Goal: Transaction & Acquisition: Download file/media

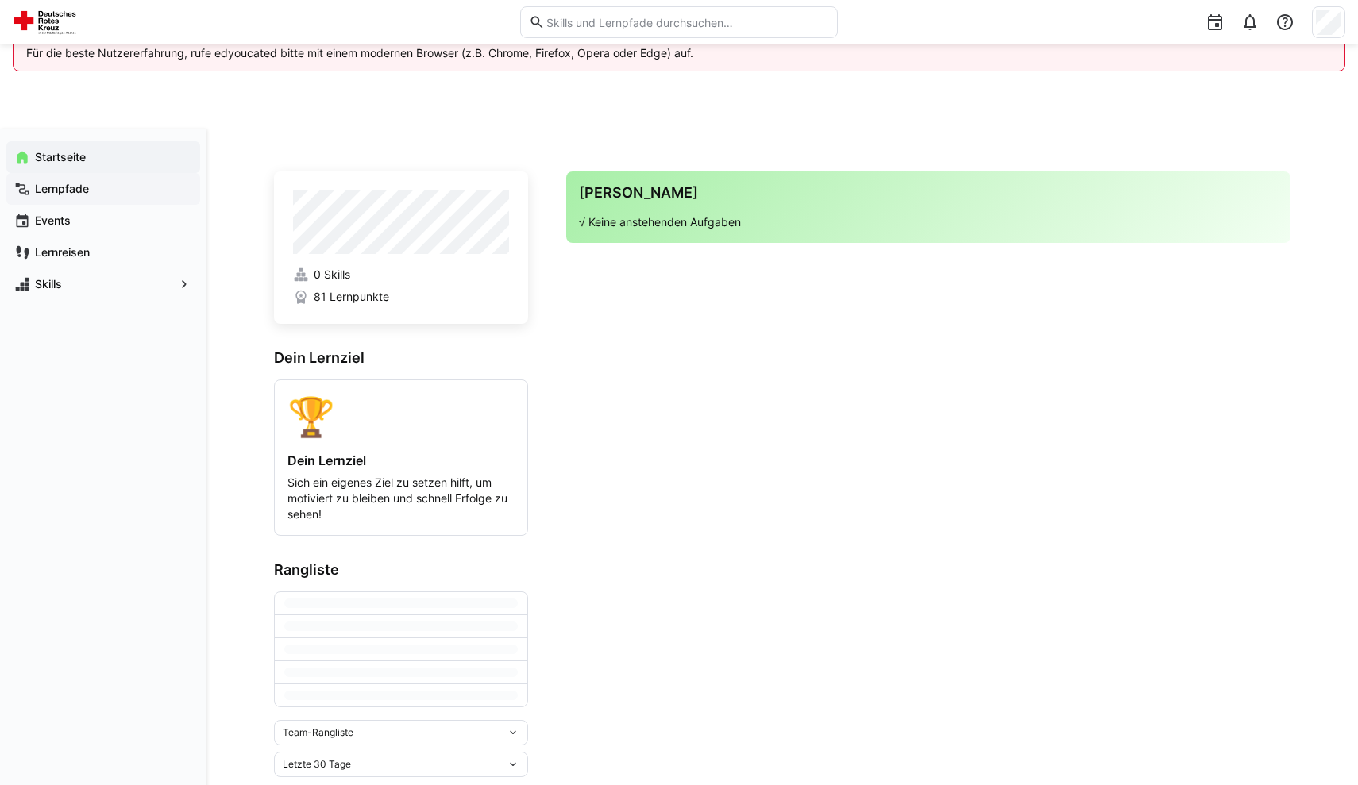
click at [130, 194] on span "Lernpfade" at bounding box center [113, 189] width 160 height 16
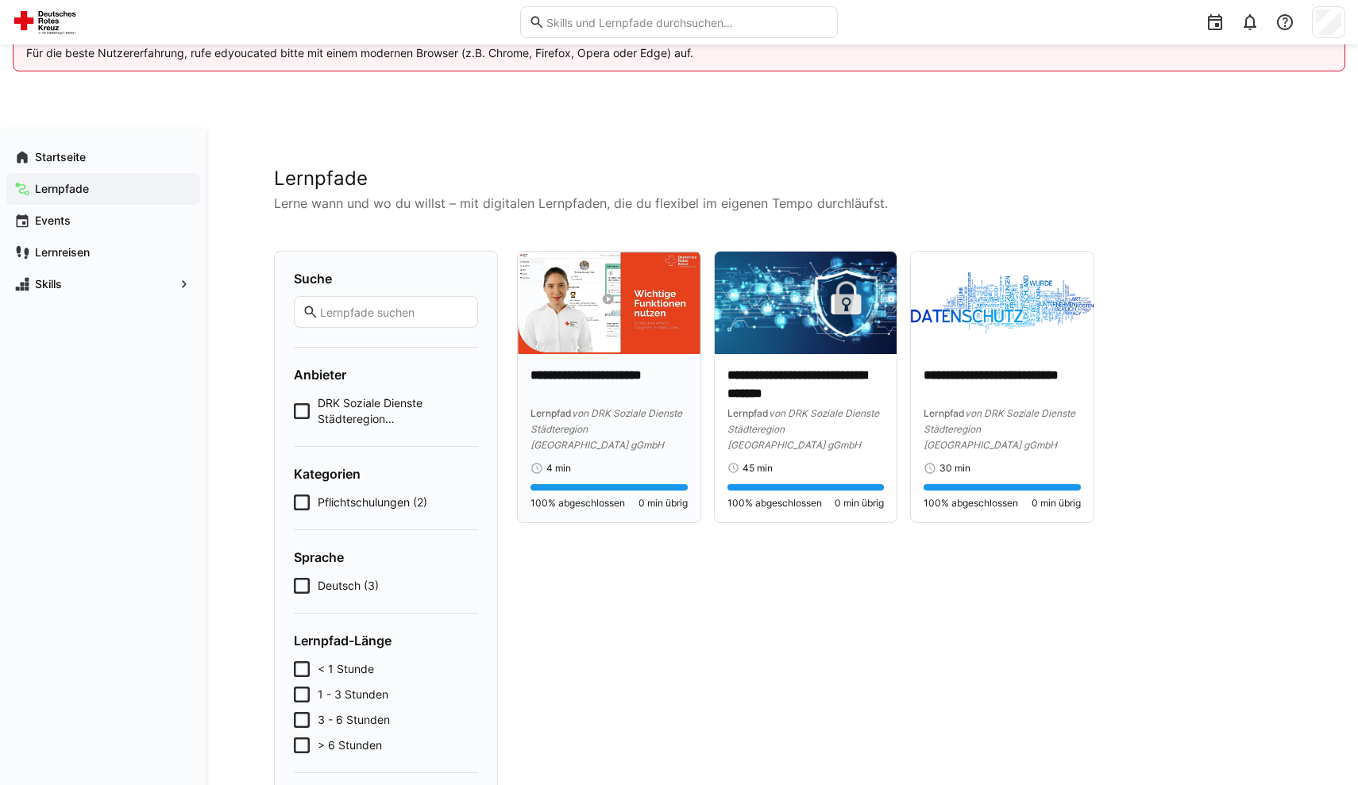
click at [649, 349] on img at bounding box center [609, 303] width 183 height 102
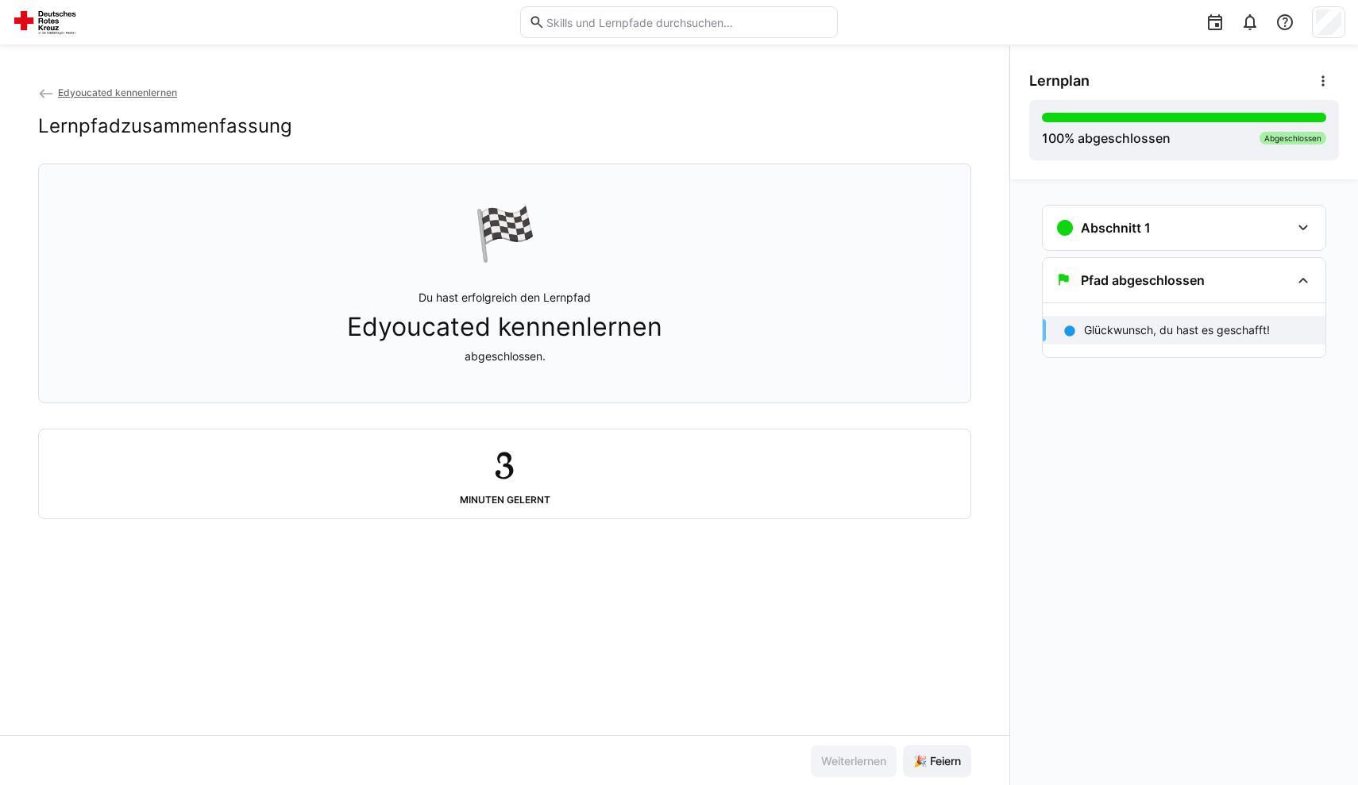
scroll to position [84, 0]
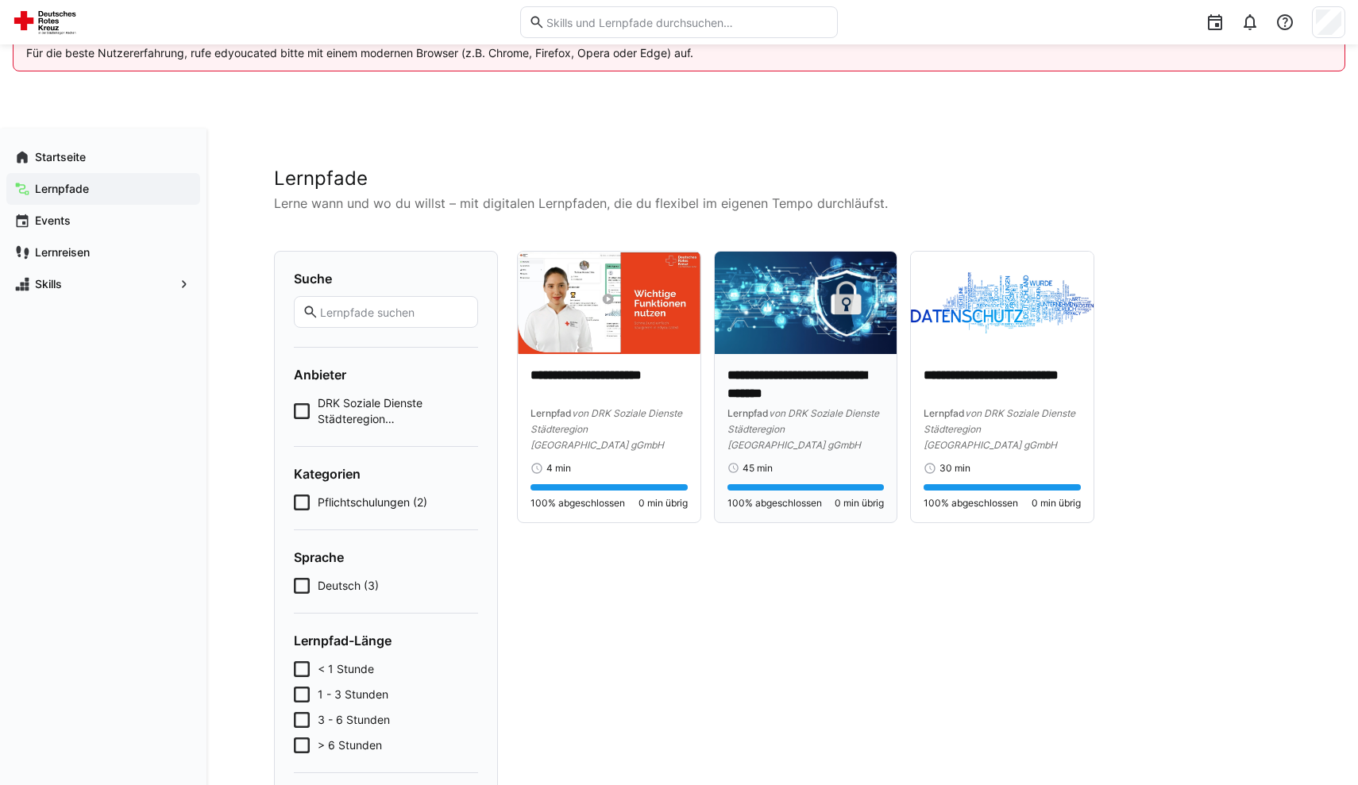
click at [784, 382] on p "**********" at bounding box center [805, 384] width 157 height 35
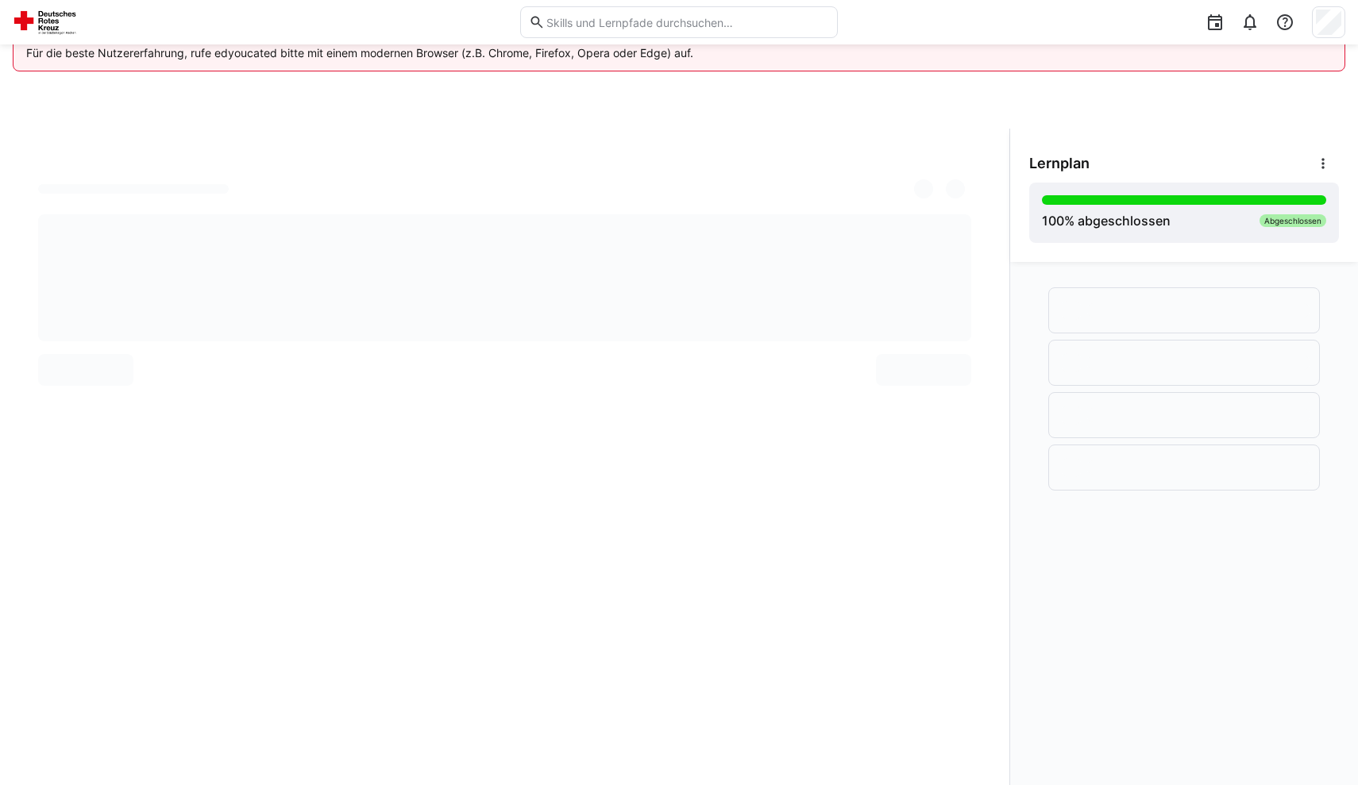
scroll to position [84, 0]
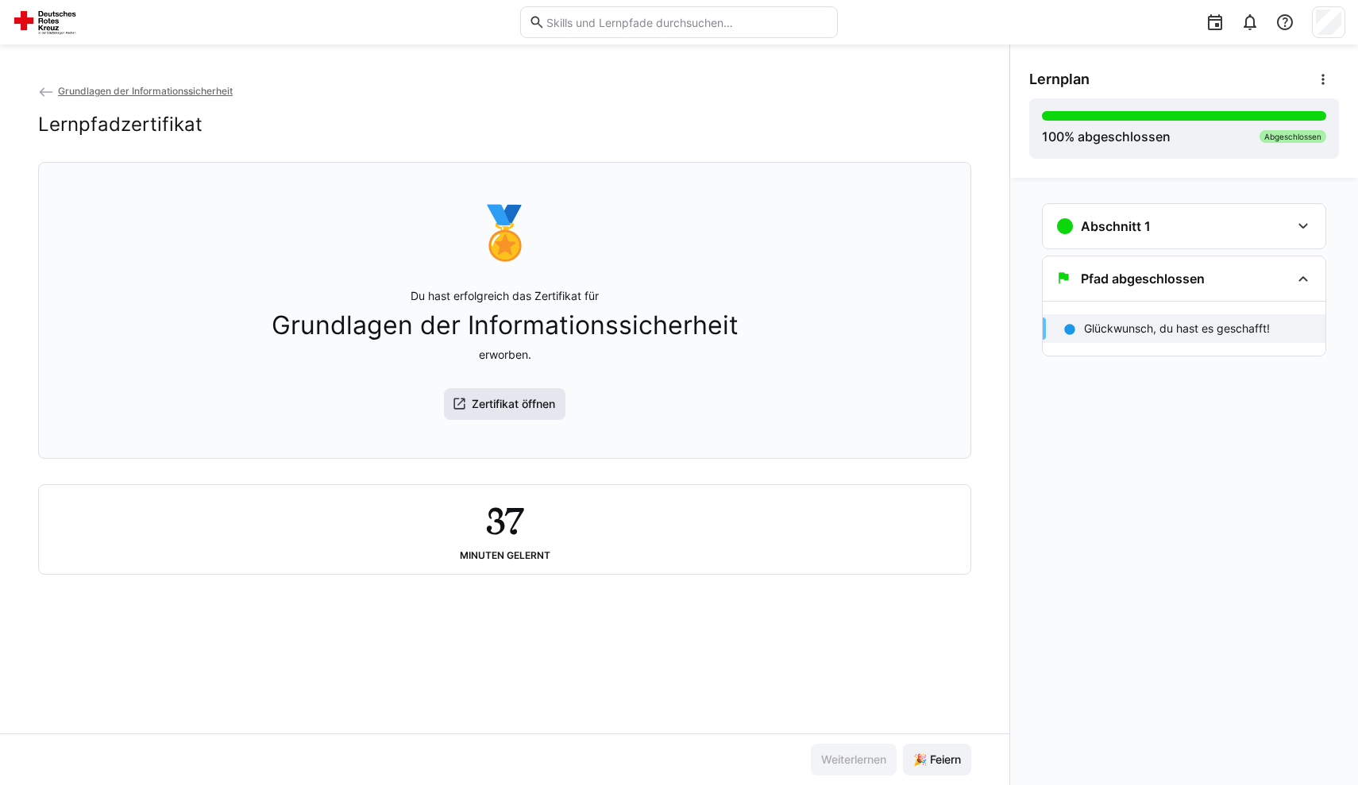
click at [518, 408] on span "Zertifikat öffnen" at bounding box center [513, 404] width 88 height 16
click at [47, 89] on eds-icon at bounding box center [46, 92] width 16 height 16
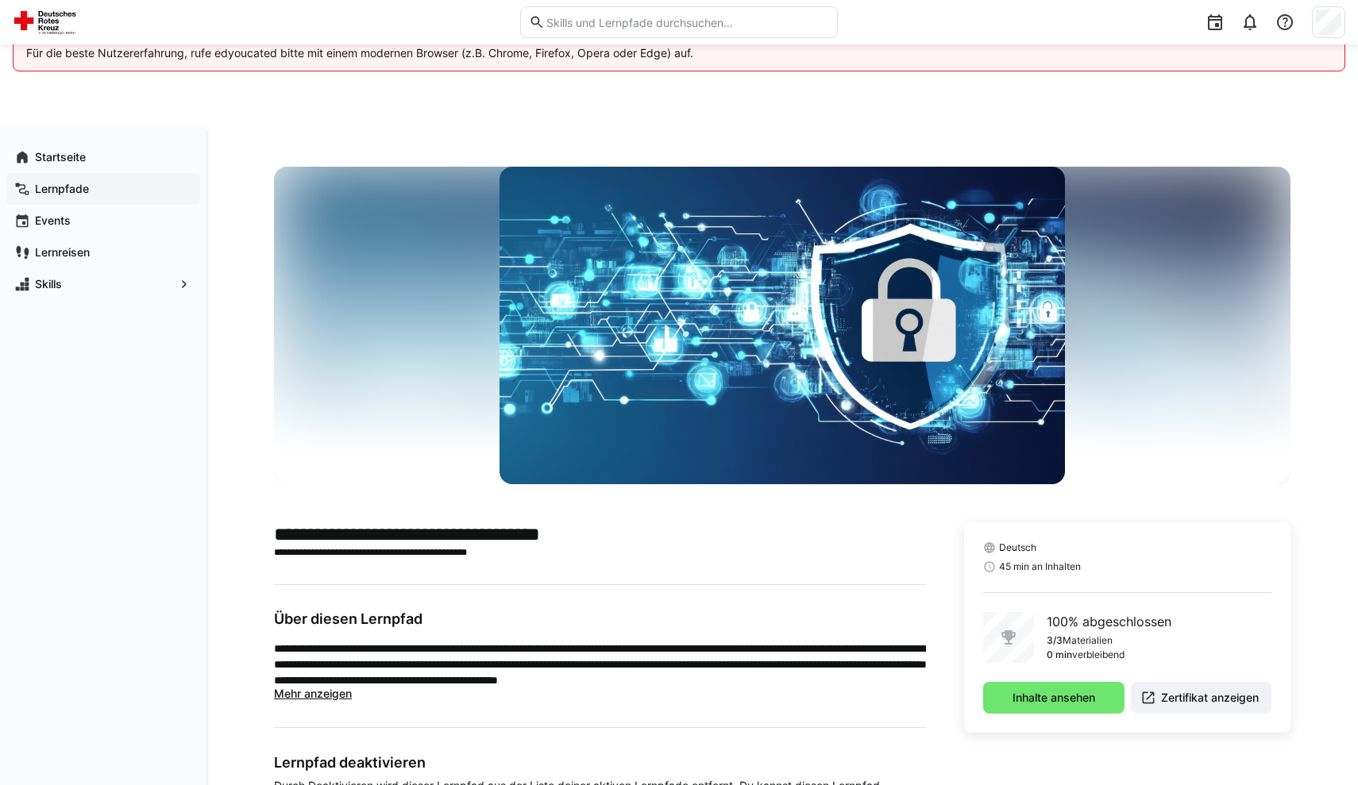
click at [108, 191] on span "Lernpfade" at bounding box center [113, 189] width 160 height 16
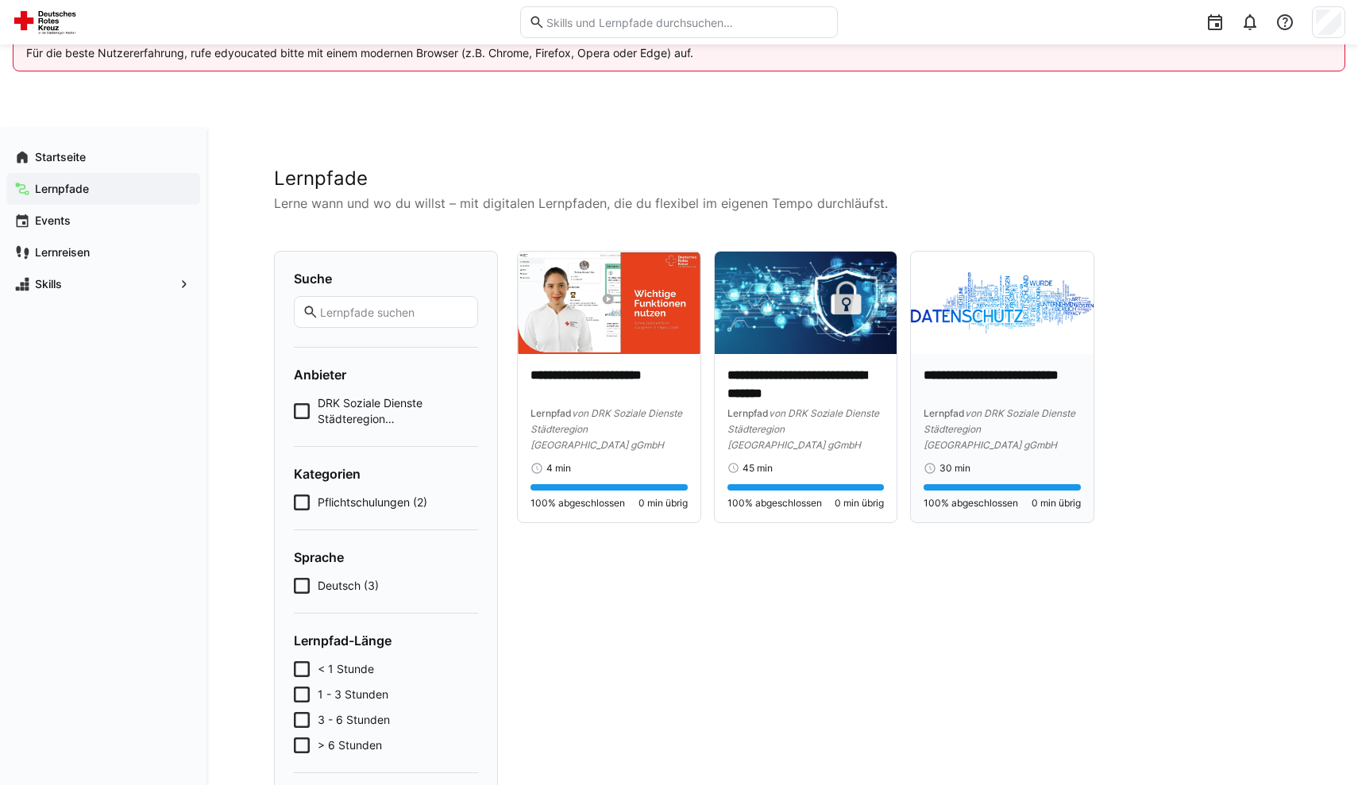
click at [1018, 403] on div "**********" at bounding box center [1002, 410] width 157 height 86
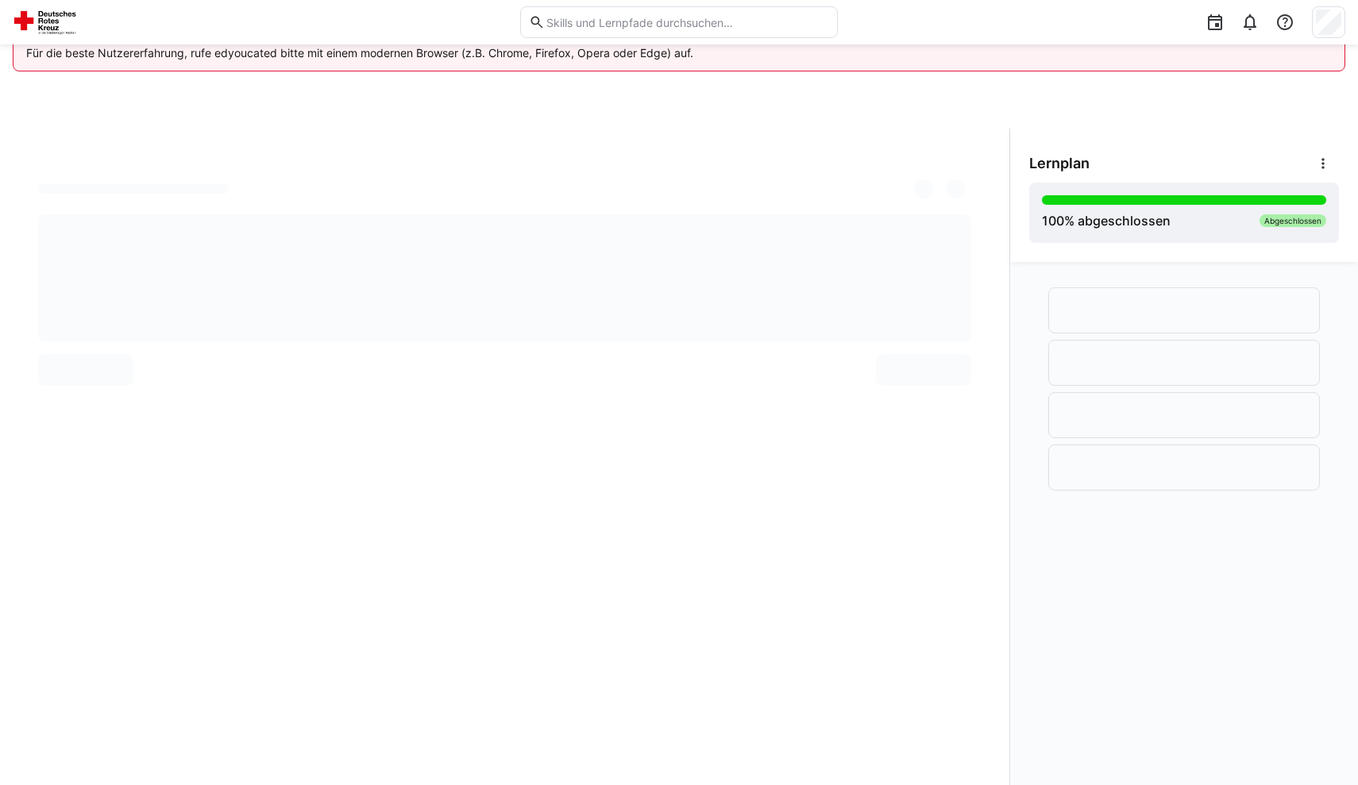
scroll to position [84, 0]
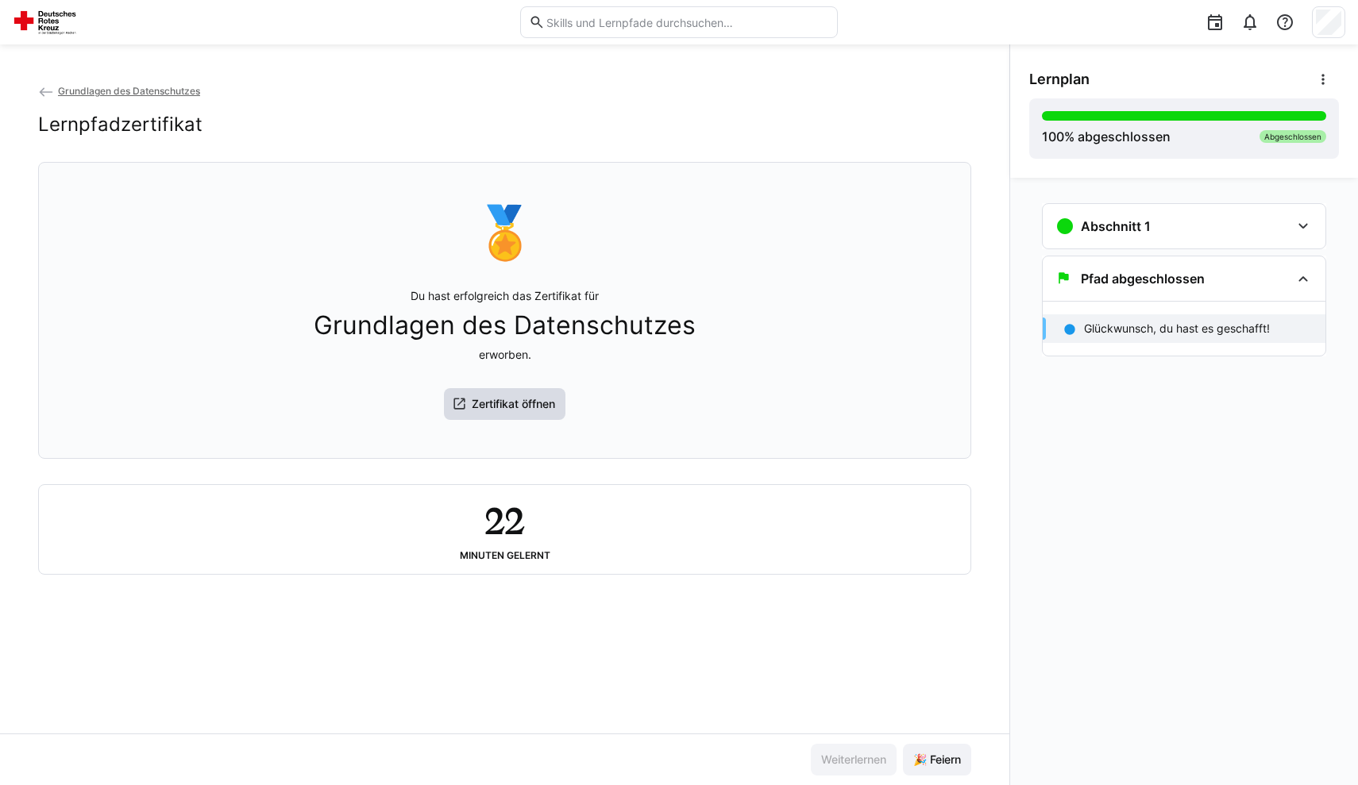
click at [477, 408] on span "Zertifikat öffnen" at bounding box center [513, 404] width 88 height 16
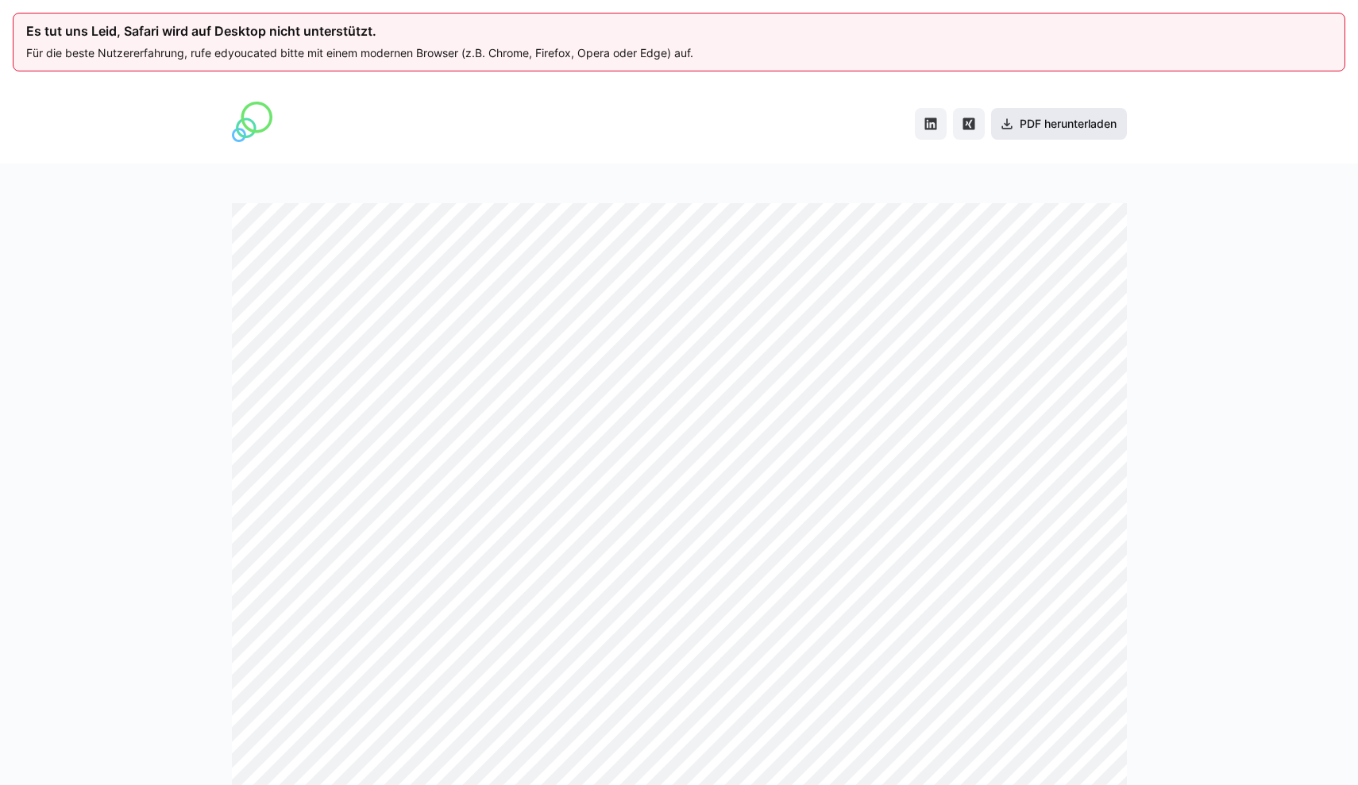
click at [1080, 118] on span "PDF herunterladen" at bounding box center [1068, 124] width 102 height 16
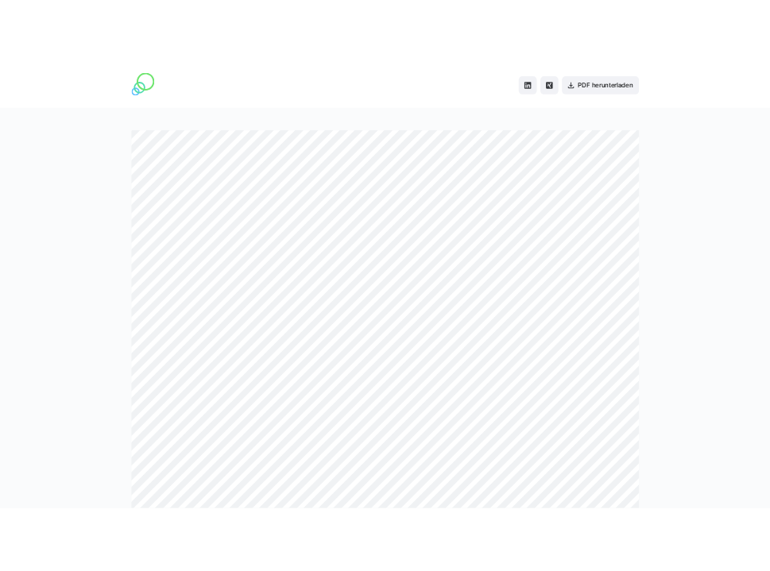
scroll to position [1, 0]
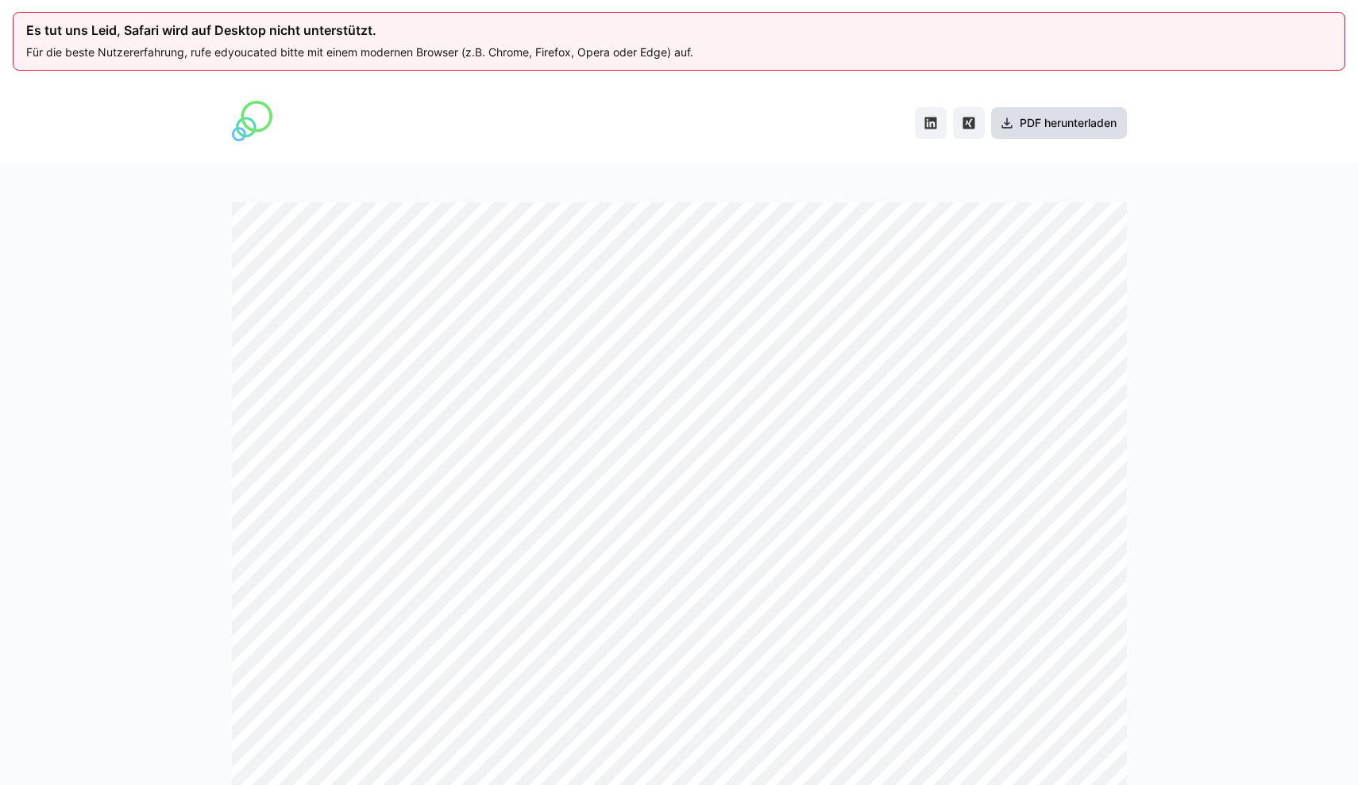
click at [1042, 128] on span "PDF herunterladen" at bounding box center [1068, 123] width 102 height 16
